Goal: Find specific page/section: Find specific page/section

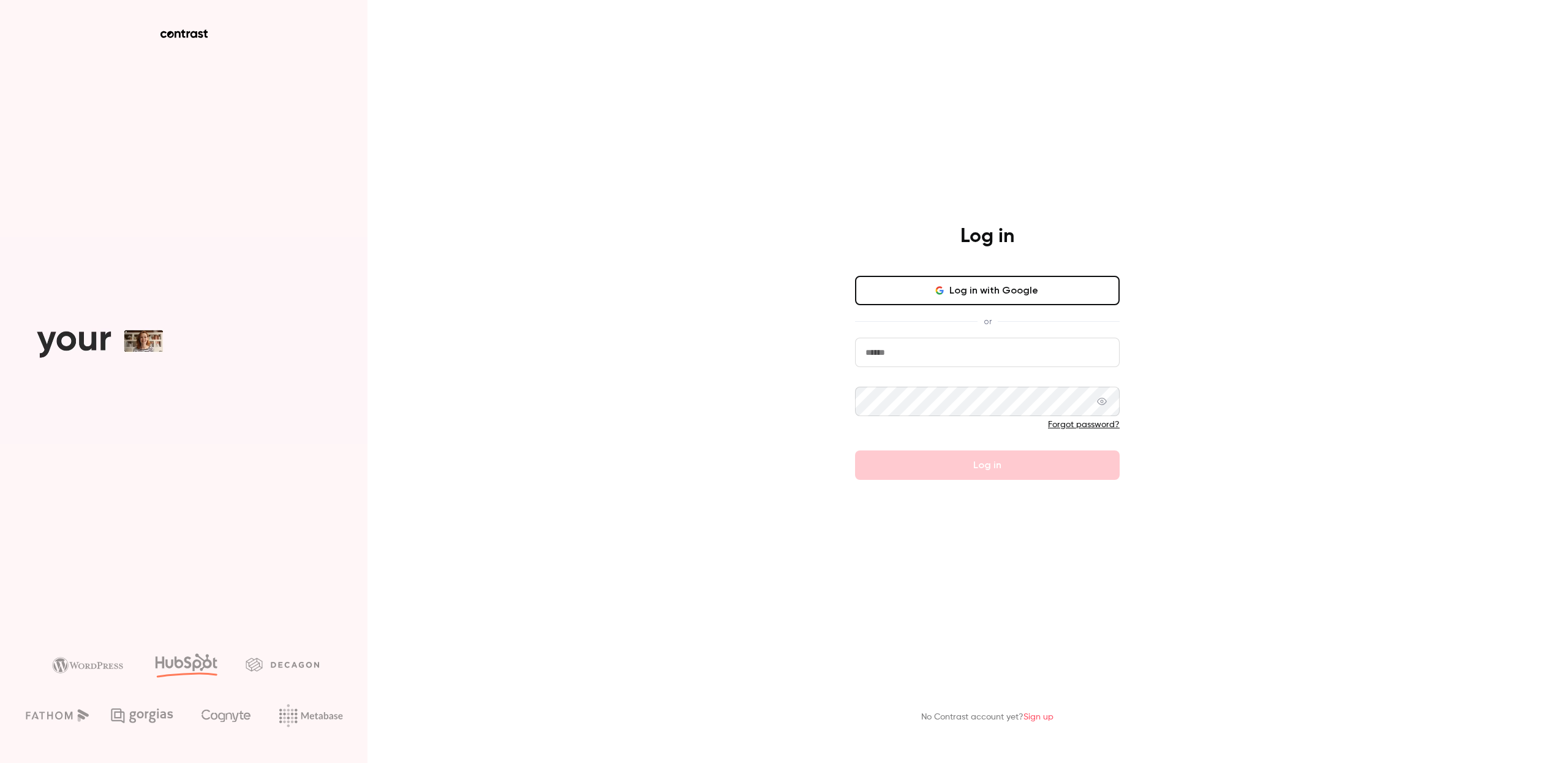
click at [987, 292] on button "Log in with Google" at bounding box center [988, 290] width 265 height 29
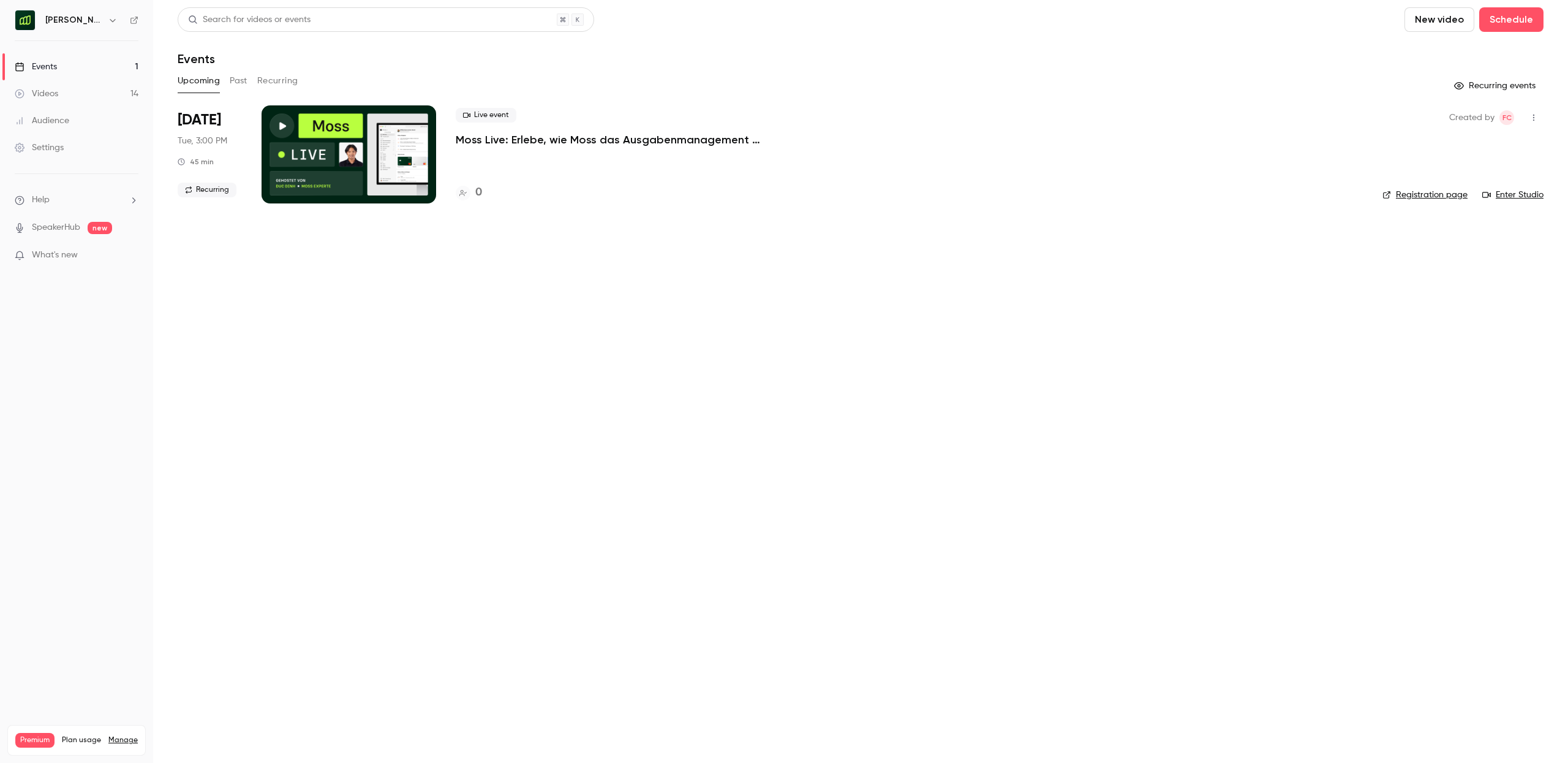
click at [72, 67] on link "Events 1" at bounding box center [76, 67] width 153 height 27
click at [107, 18] on icon "button" at bounding box center [112, 20] width 10 height 10
click at [68, 110] on span "Switch channel" at bounding box center [75, 112] width 62 height 13
click at [71, 133] on div "[PERSON_NAME] (EN)" at bounding box center [123, 139] width 157 height 12
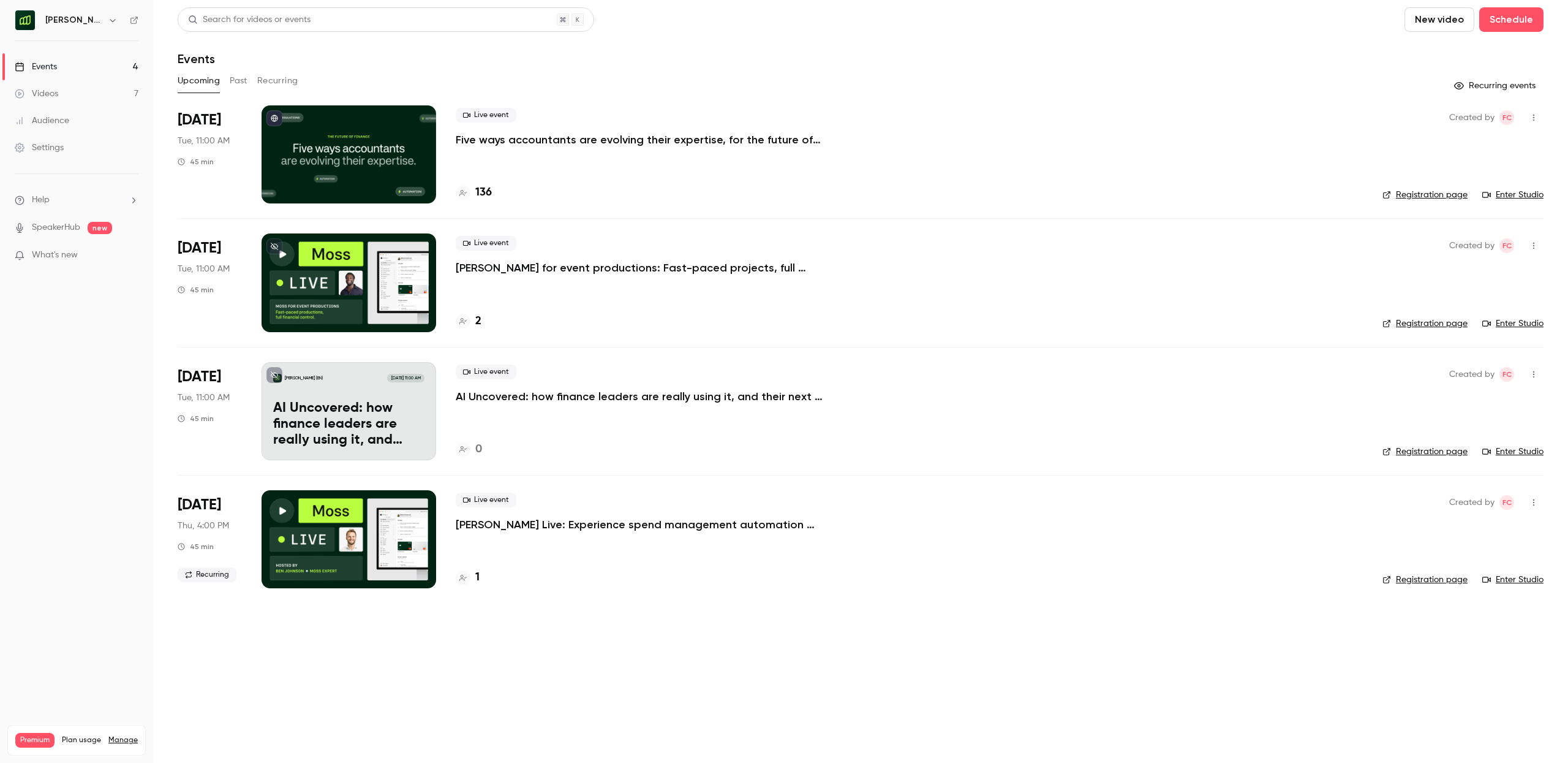
click at [480, 192] on h4 "136" at bounding box center [483, 193] width 17 height 17
